Goal: Transaction & Acquisition: Purchase product/service

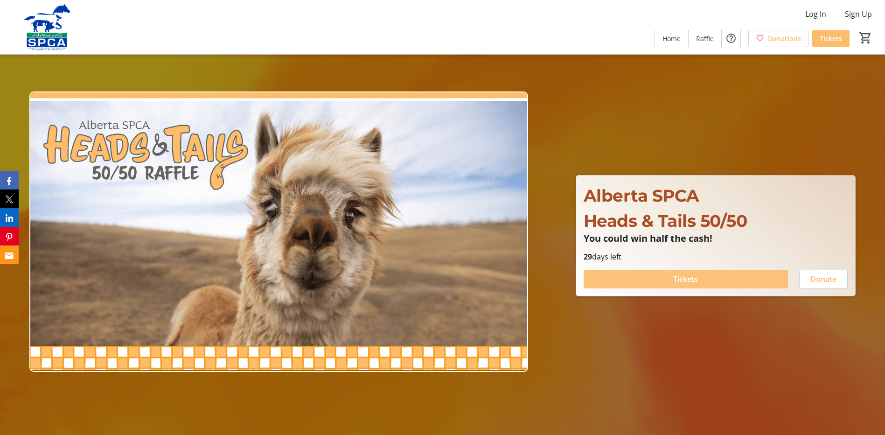
click at [690, 277] on span "Tickets" at bounding box center [685, 278] width 25 height 11
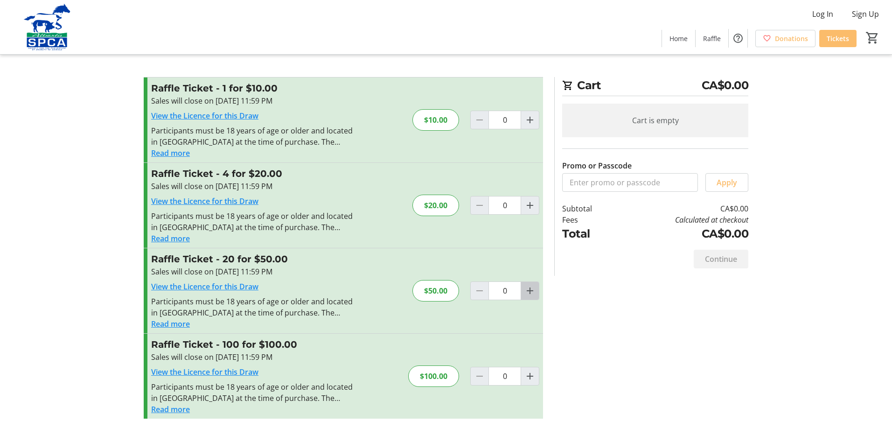
click at [531, 291] on mat-icon "Increment by one" at bounding box center [530, 290] width 11 height 11
type input "1"
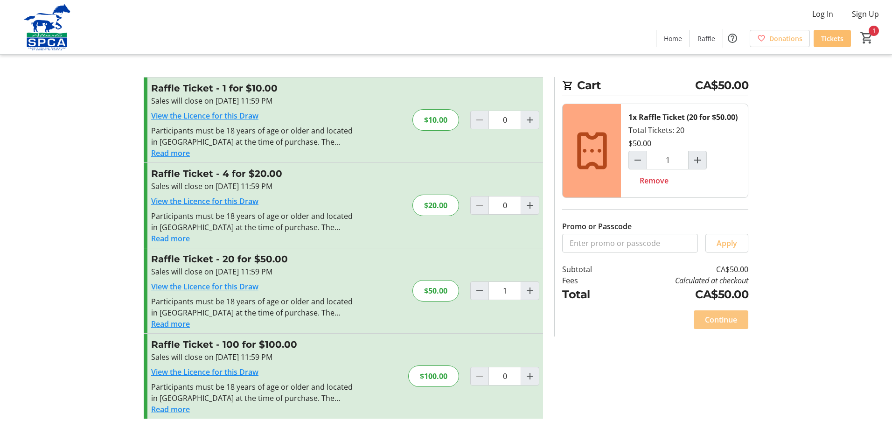
click at [720, 320] on span "Continue" at bounding box center [721, 319] width 32 height 11
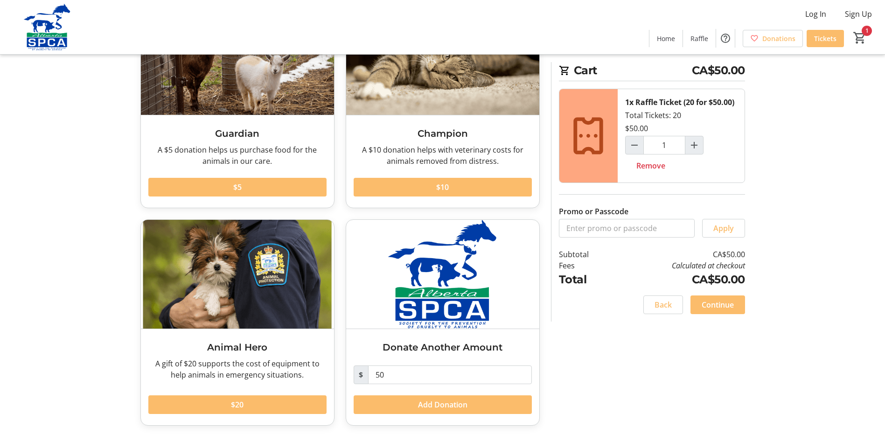
scroll to position [101, 0]
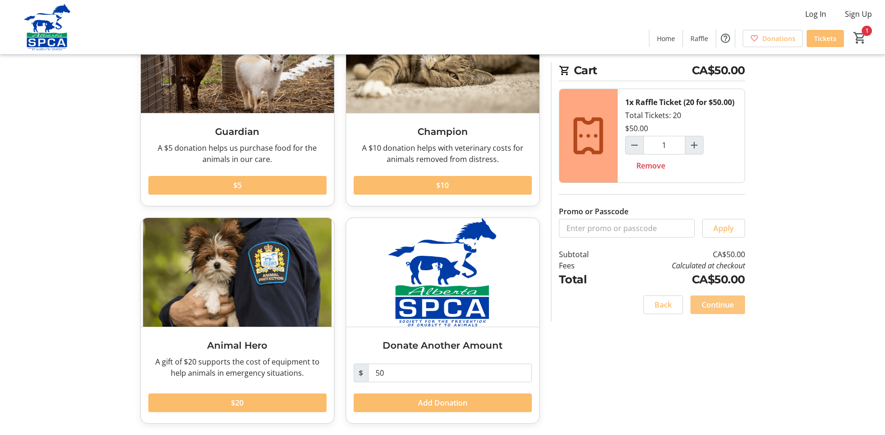
click at [722, 306] on span "Continue" at bounding box center [718, 304] width 32 height 11
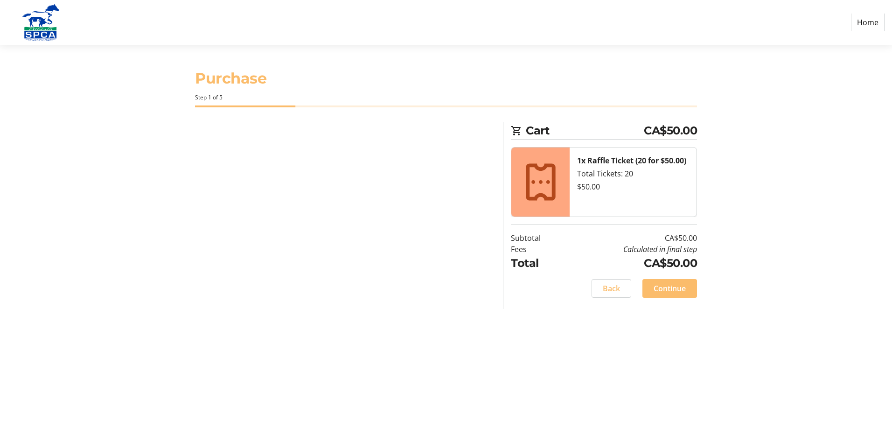
select select "CA"
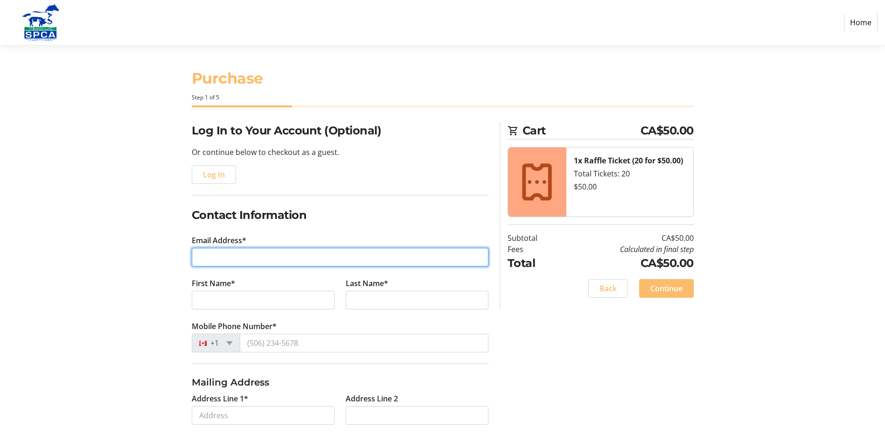
click at [226, 256] on input "Email Address*" at bounding box center [340, 257] width 297 height 19
type input "[EMAIL_ADDRESS][DOMAIN_NAME]"
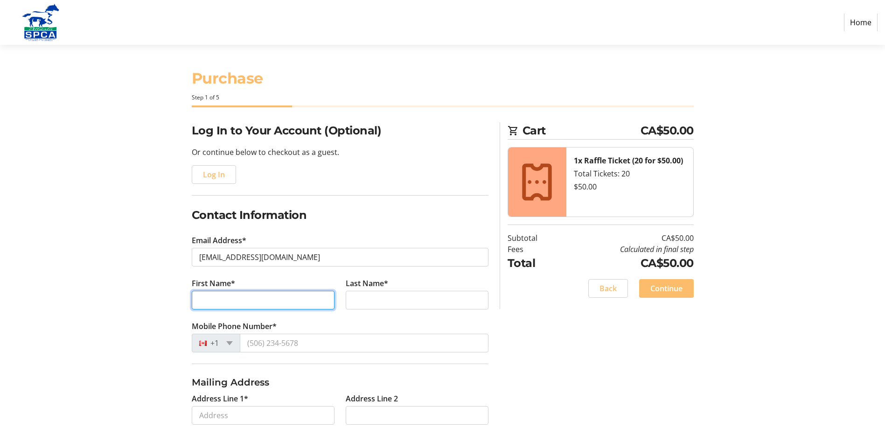
type input "[PERSON_NAME]"
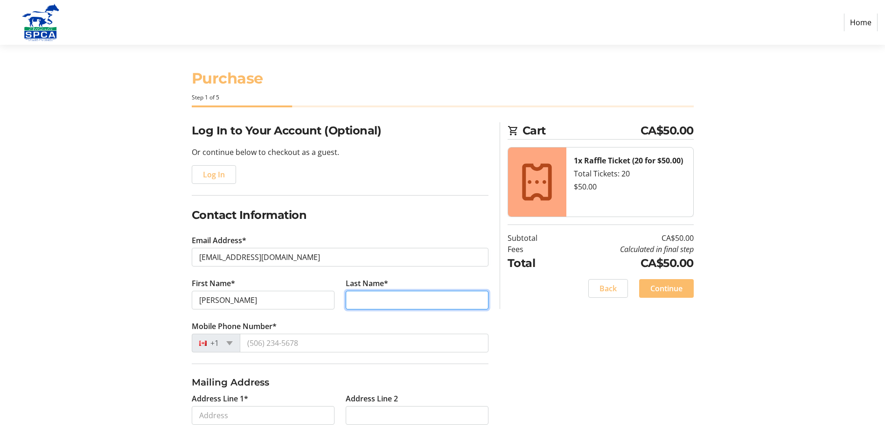
type input "[PERSON_NAME]"
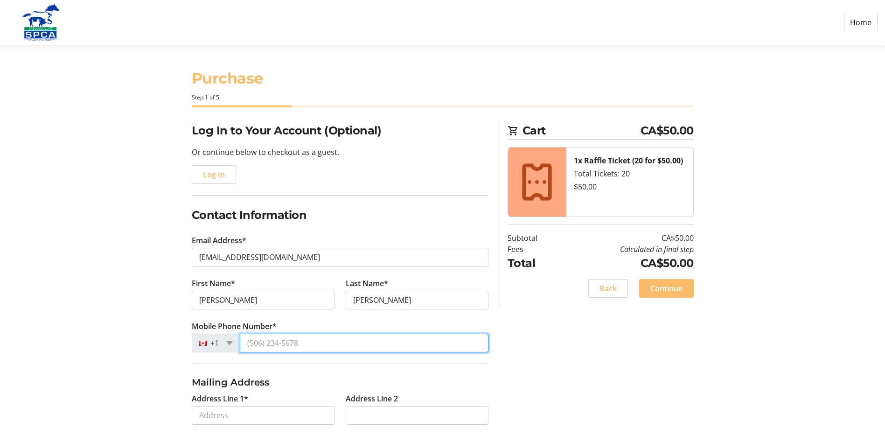
type input "[PHONE_NUMBER]"
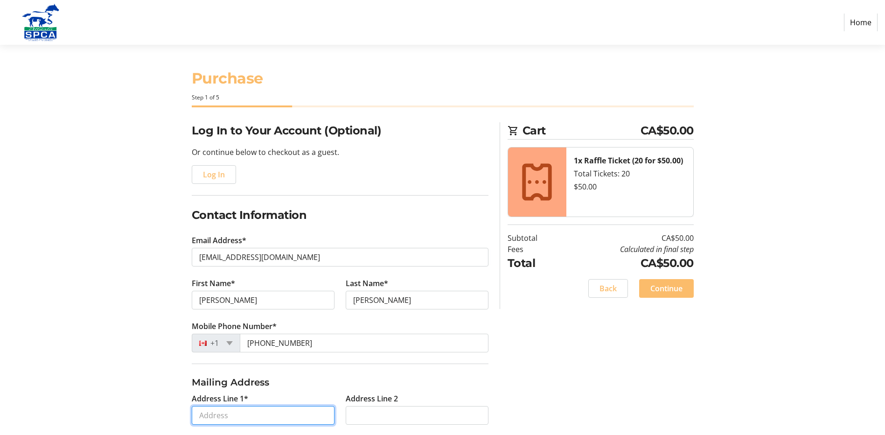
type input "[STREET_ADDRESS]"
type input "[GEOGRAPHIC_DATA]"
select select "AB"
type input "T3L 3B9"
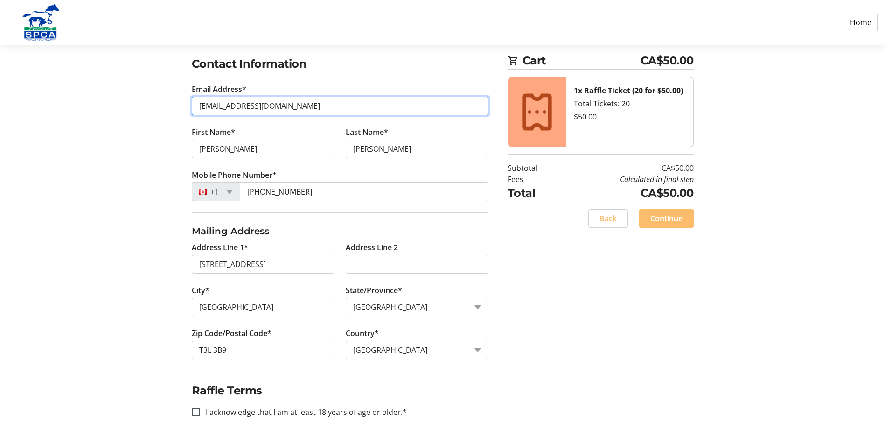
scroll to position [156, 0]
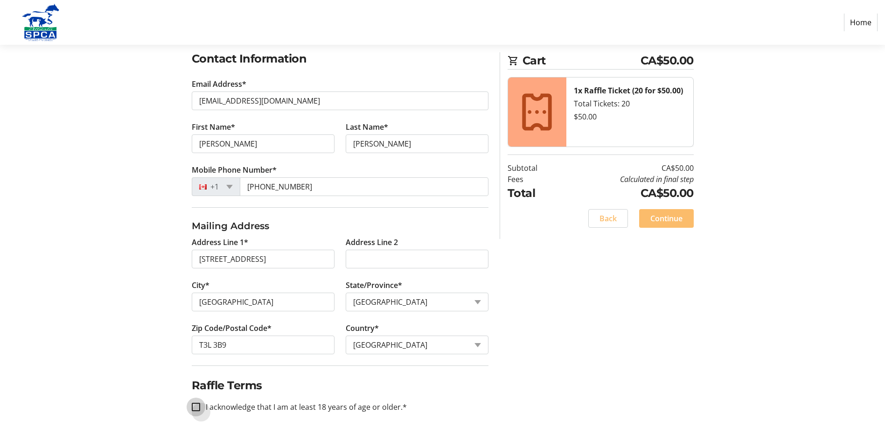
click at [195, 404] on input "I acknowledge that I am at least 18 years of age or older.*" at bounding box center [196, 407] width 8 height 8
checkbox input "true"
click at [667, 218] on span "Continue" at bounding box center [667, 218] width 32 height 11
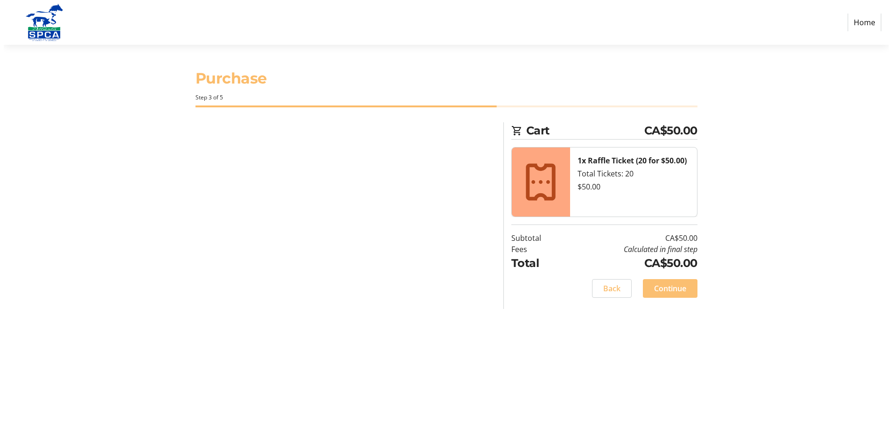
scroll to position [0, 0]
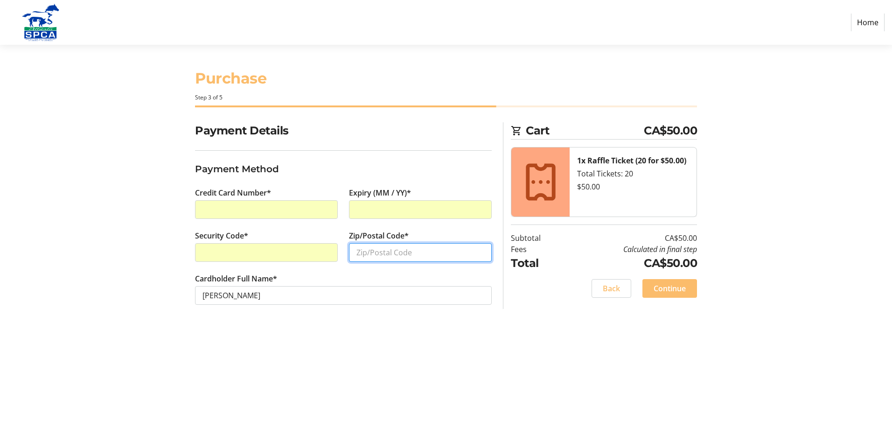
click at [363, 252] on input "Zip/Postal Code*" at bounding box center [420, 252] width 143 height 19
type input "T3L3B9"
click at [670, 292] on span "Continue" at bounding box center [670, 288] width 32 height 11
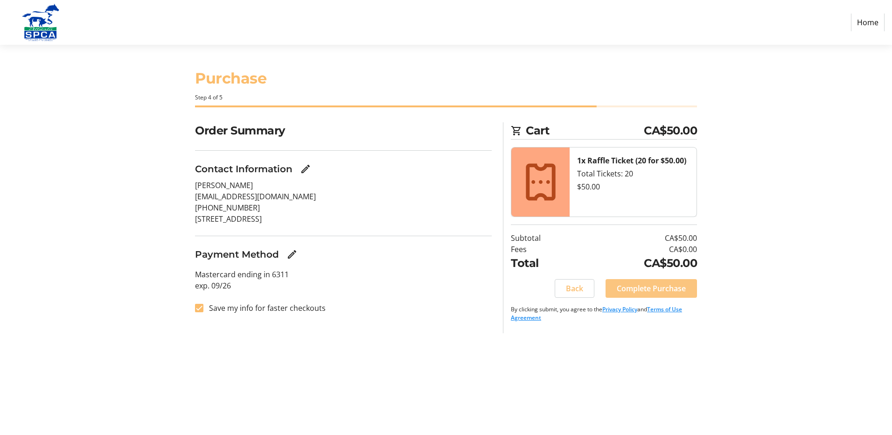
click at [654, 289] on span "Complete Purchase" at bounding box center [651, 288] width 69 height 11
